Goal: Check status: Check status

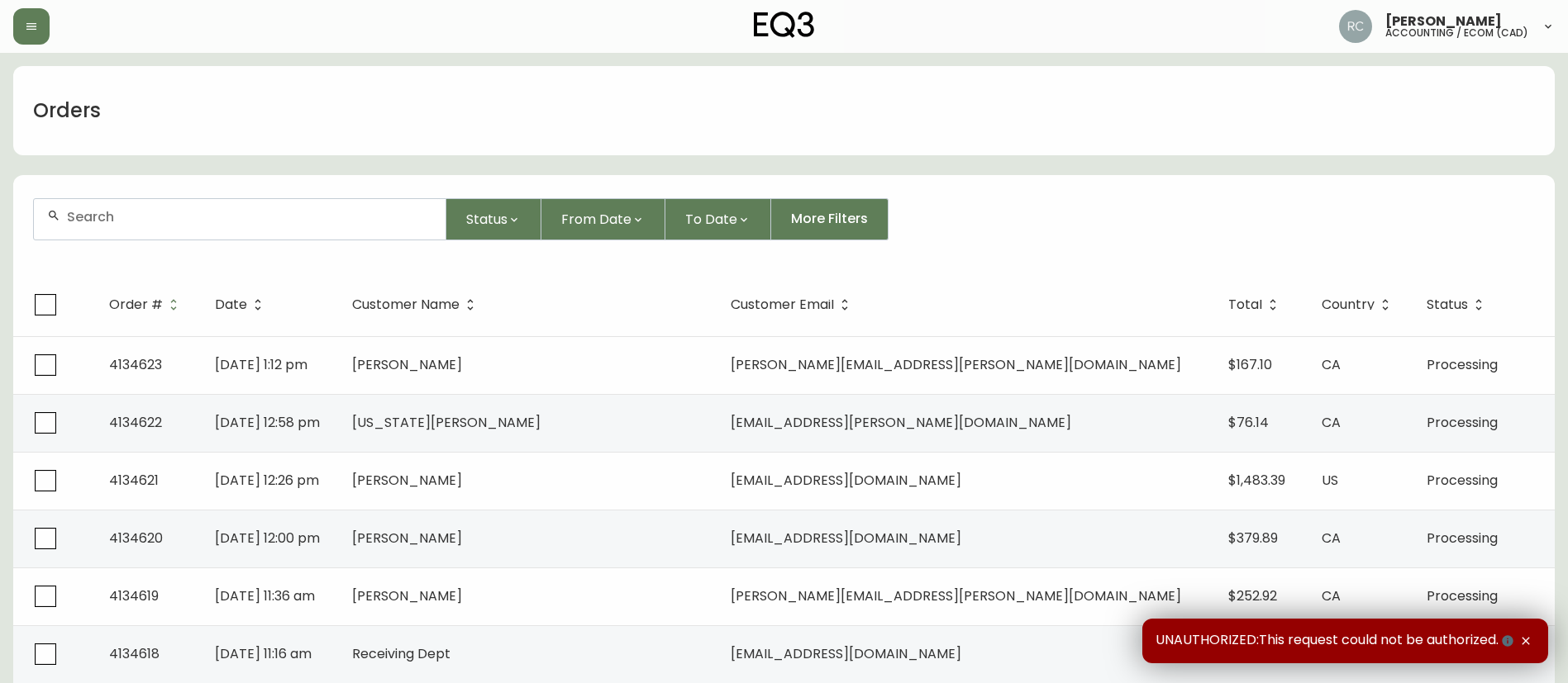
click at [396, 107] on div "Orders" at bounding box center [784, 111] width 1542 height 89
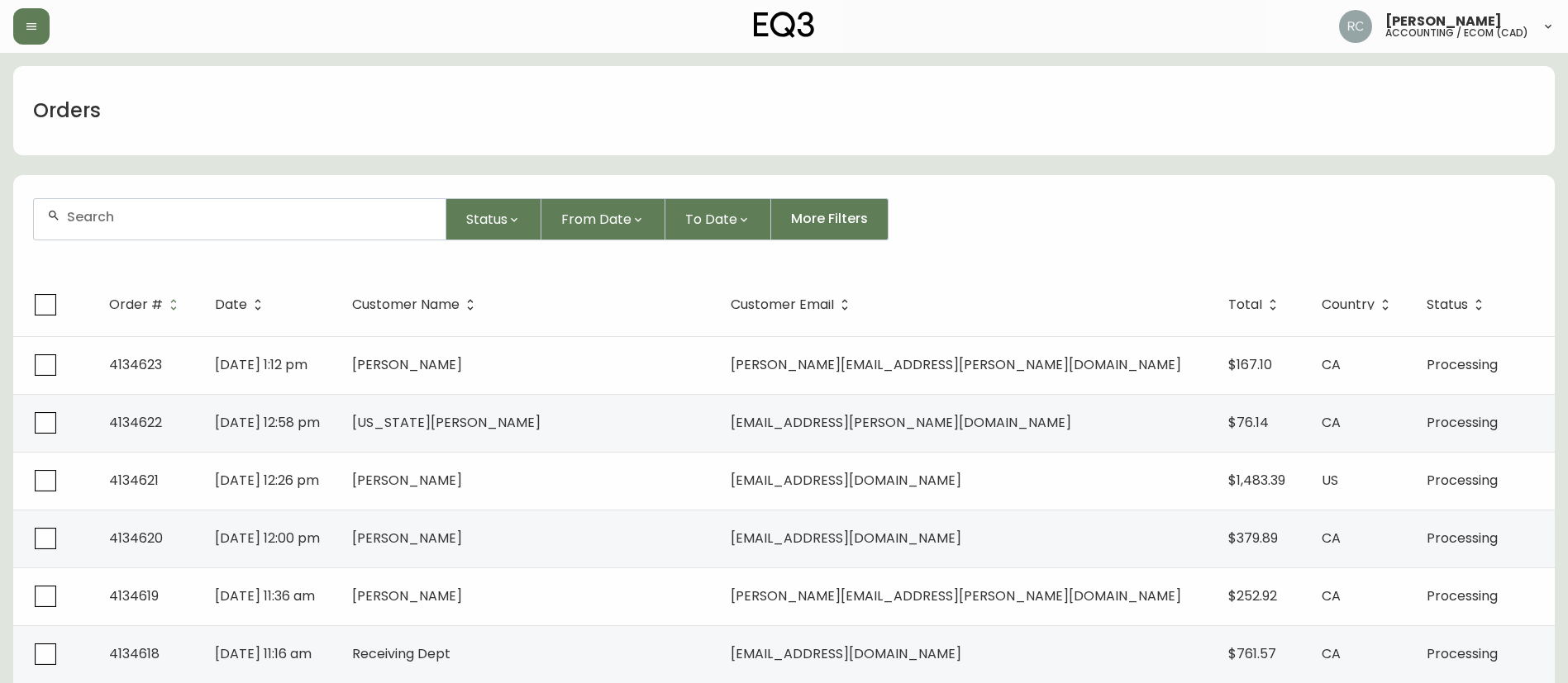
click at [958, 200] on div "Status From Date To Date More Filters" at bounding box center [784, 219] width 1502 height 42
click at [666, 112] on div "Orders" at bounding box center [784, 111] width 1542 height 89
click at [662, 86] on div "Orders" at bounding box center [784, 111] width 1542 height 89
drag, startPoint x: 427, startPoint y: 95, endPoint x: 455, endPoint y: 100, distance: 28.4
click at [426, 95] on div "Orders" at bounding box center [784, 111] width 1542 height 89
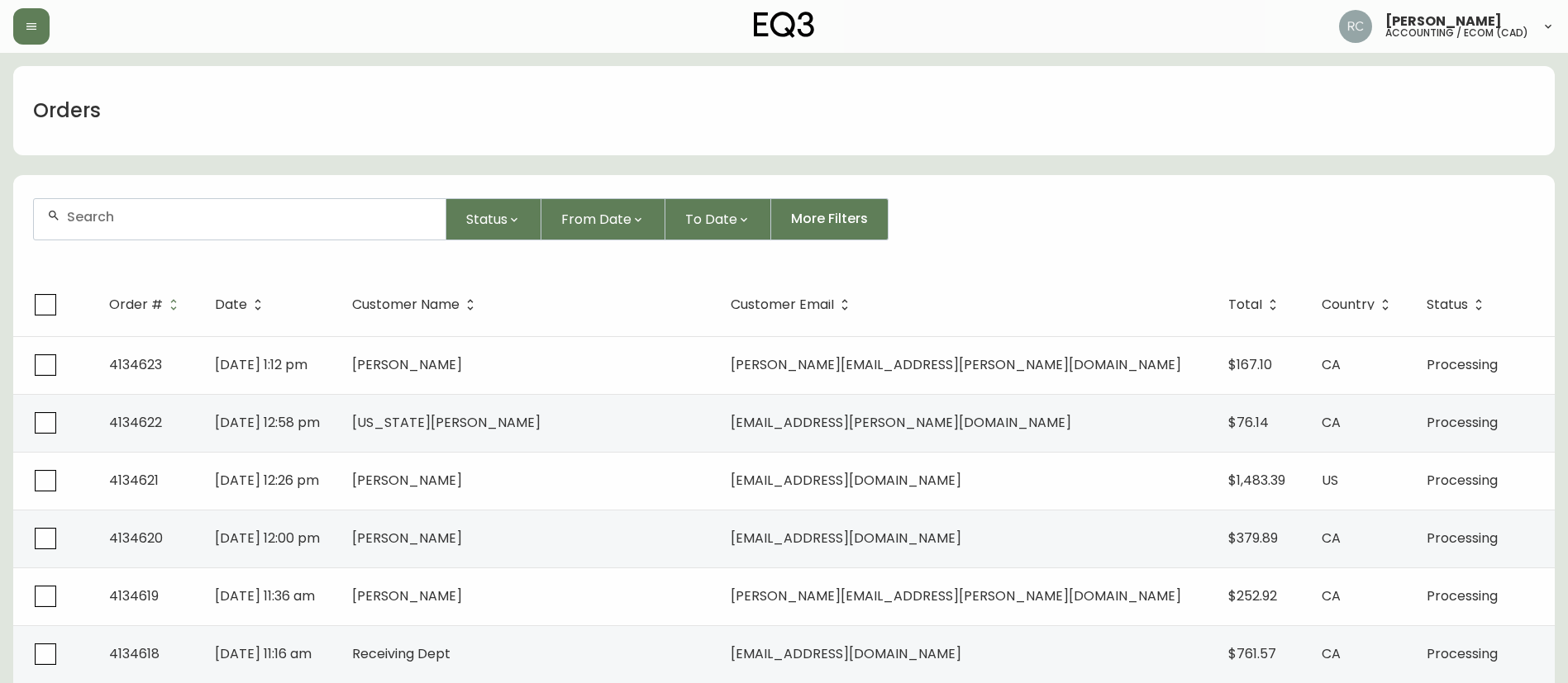
click at [595, 81] on div "Orders" at bounding box center [784, 111] width 1542 height 89
click at [595, 116] on div "Orders" at bounding box center [784, 111] width 1542 height 89
click at [613, 121] on div "Orders" at bounding box center [784, 111] width 1542 height 89
click at [613, 121] on div "Orders" at bounding box center [784, 111] width 1542 height 89
click at [462, 118] on div "Orders" at bounding box center [784, 111] width 1542 height 89
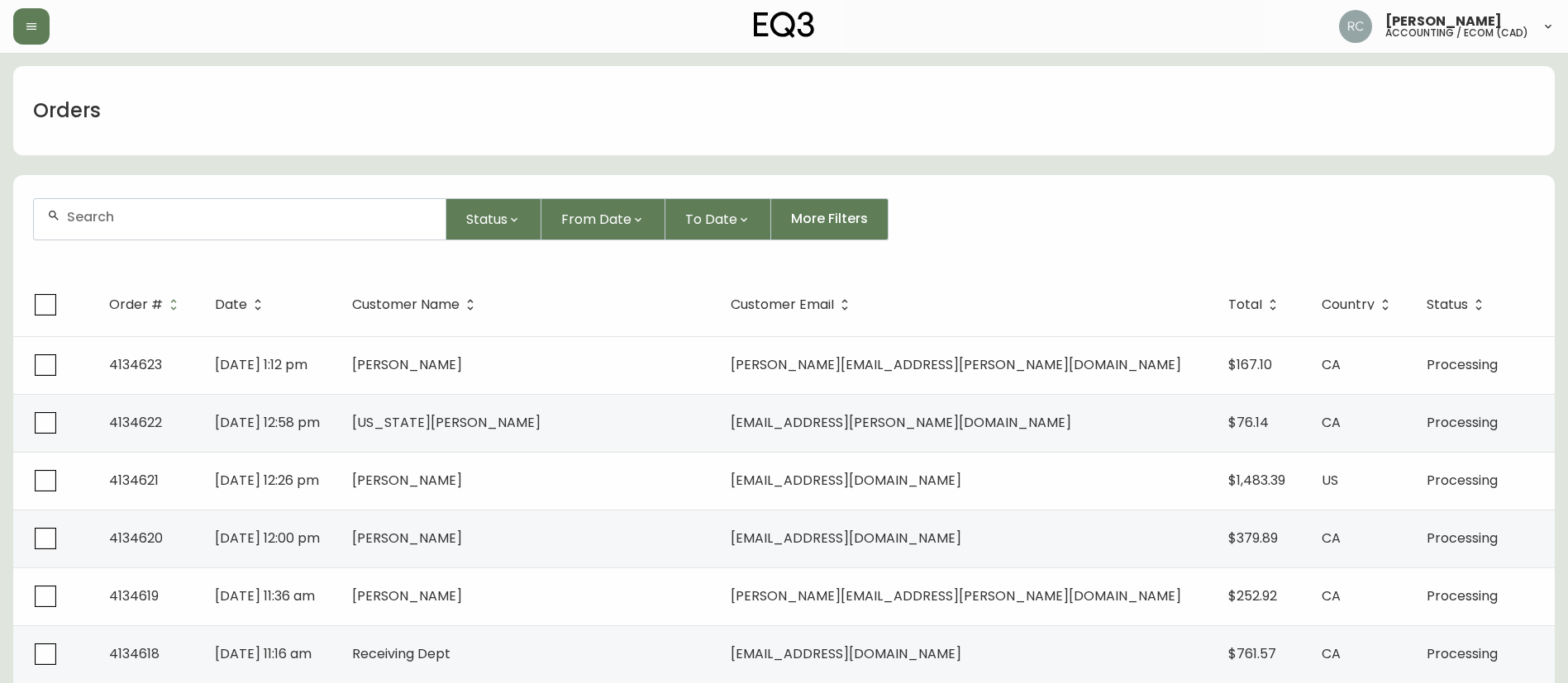
click at [567, 113] on div "Orders" at bounding box center [784, 111] width 1542 height 89
click at [443, 77] on div "Orders" at bounding box center [784, 111] width 1542 height 89
click at [404, 79] on div "Orders" at bounding box center [784, 111] width 1542 height 89
